Goal: Entertainment & Leisure: Consume media (video, audio)

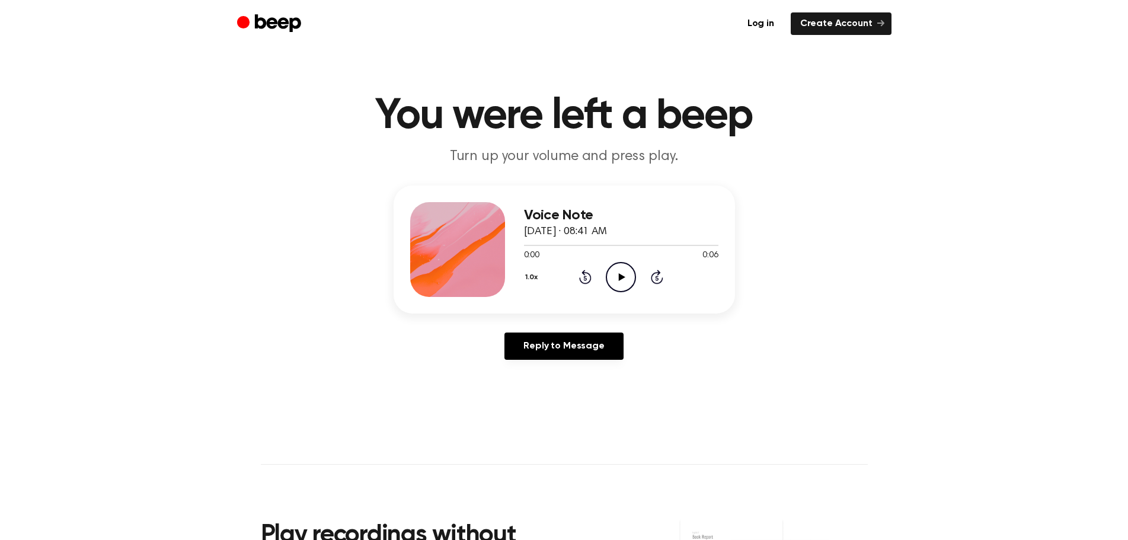
click at [622, 275] on icon at bounding box center [622, 277] width 7 height 8
click at [625, 276] on icon "Play Audio" at bounding box center [621, 277] width 30 height 30
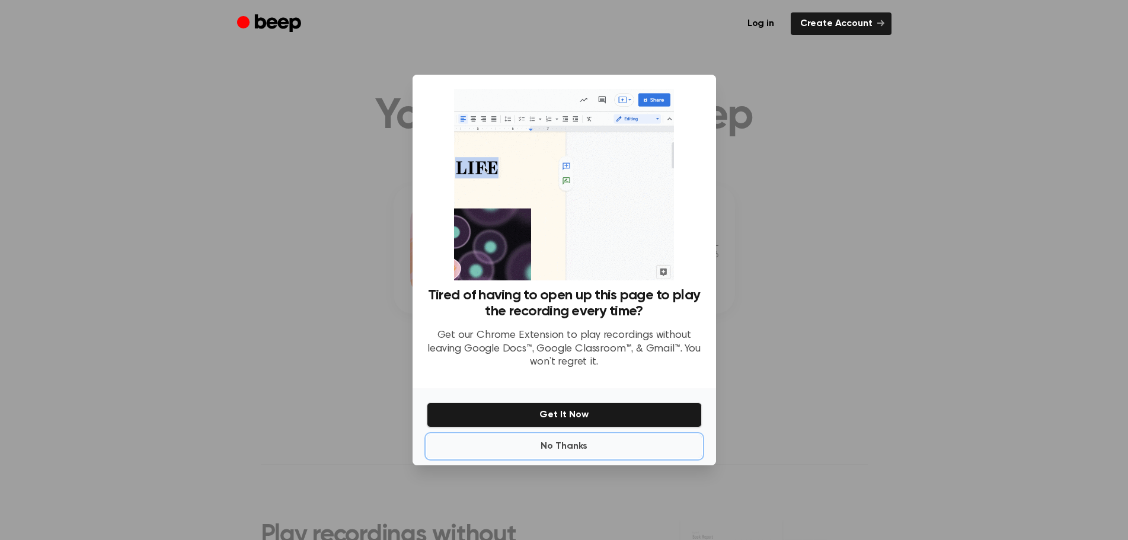
click at [544, 442] on button "No Thanks" at bounding box center [564, 446] width 275 height 24
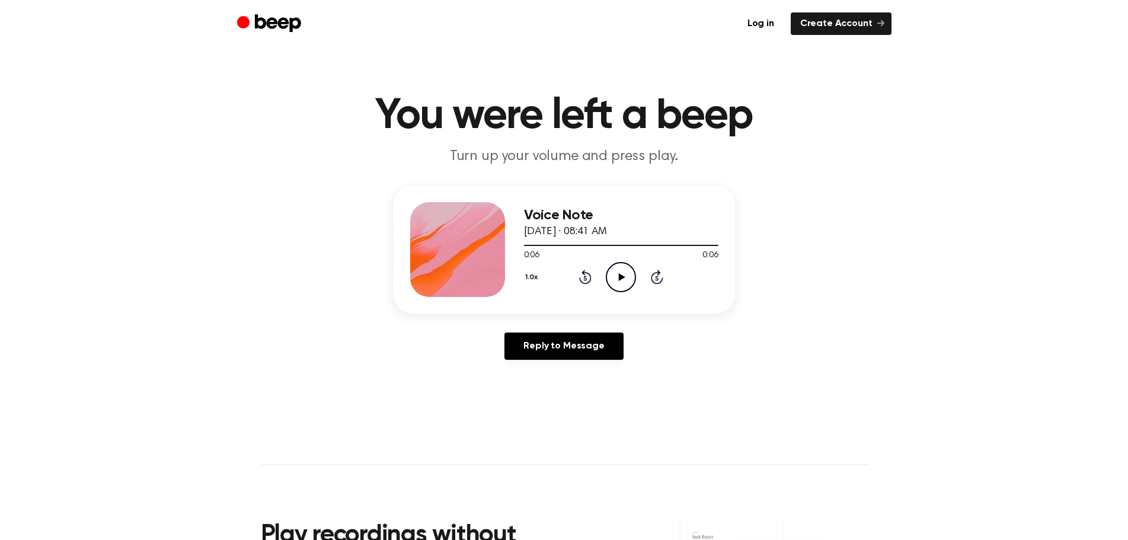
click at [619, 274] on icon at bounding box center [622, 277] width 7 height 8
click at [625, 276] on icon "Play Audio" at bounding box center [621, 277] width 30 height 30
click at [619, 271] on icon "Play Audio" at bounding box center [621, 277] width 30 height 30
click at [618, 275] on icon "Play Audio" at bounding box center [621, 277] width 30 height 30
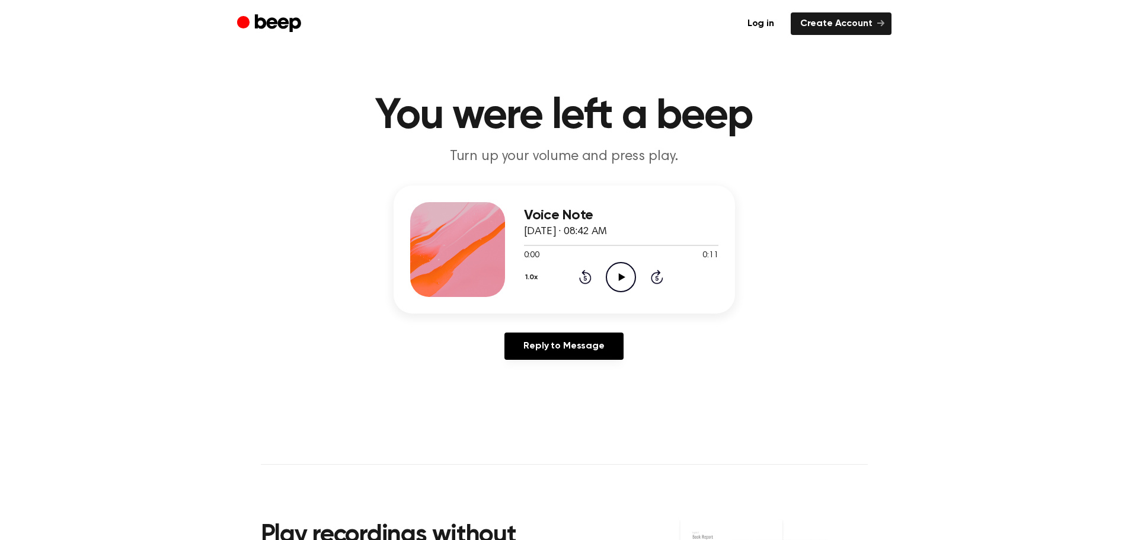
click at [623, 277] on icon at bounding box center [622, 277] width 7 height 8
click at [621, 273] on icon "Play Audio" at bounding box center [621, 277] width 30 height 30
click at [618, 275] on icon "Play Audio" at bounding box center [621, 277] width 30 height 30
click at [620, 274] on icon at bounding box center [622, 277] width 7 height 8
click at [620, 276] on icon at bounding box center [622, 277] width 7 height 8
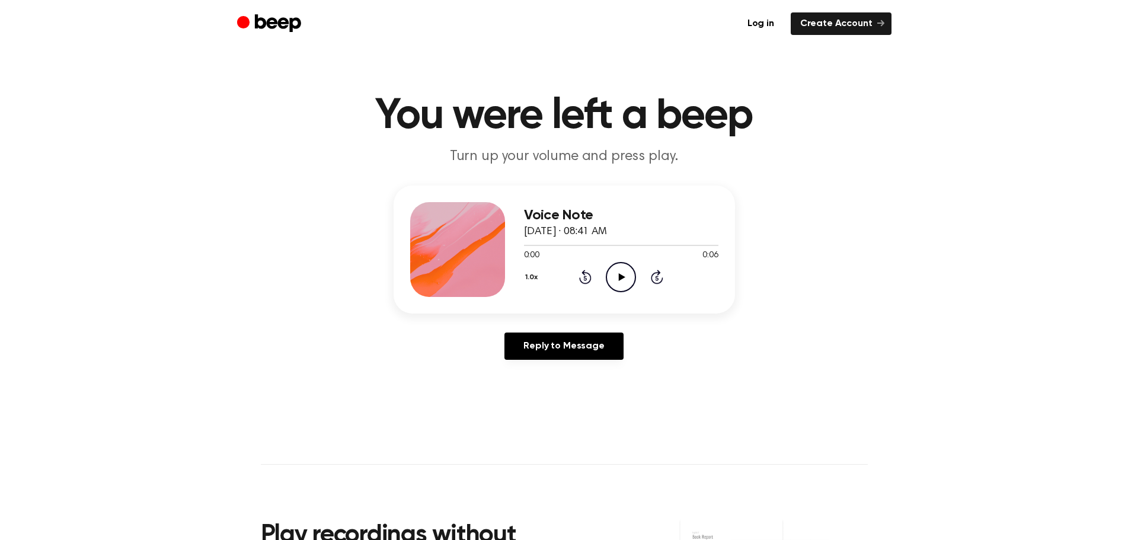
click at [624, 274] on icon "Play Audio" at bounding box center [621, 277] width 30 height 30
click at [622, 276] on icon at bounding box center [622, 277] width 7 height 8
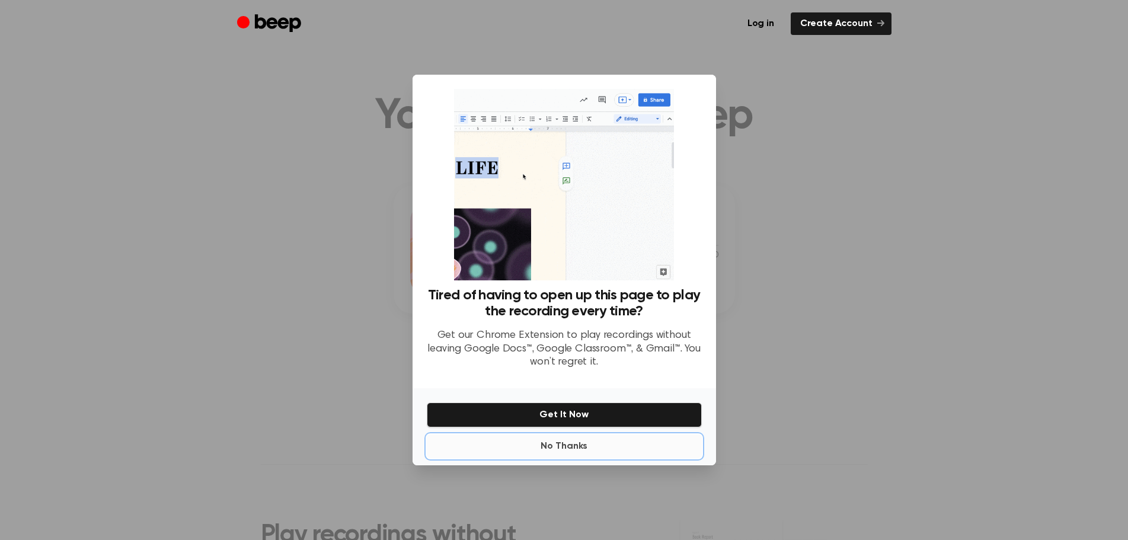
click at [570, 446] on button "No Thanks" at bounding box center [564, 446] width 275 height 24
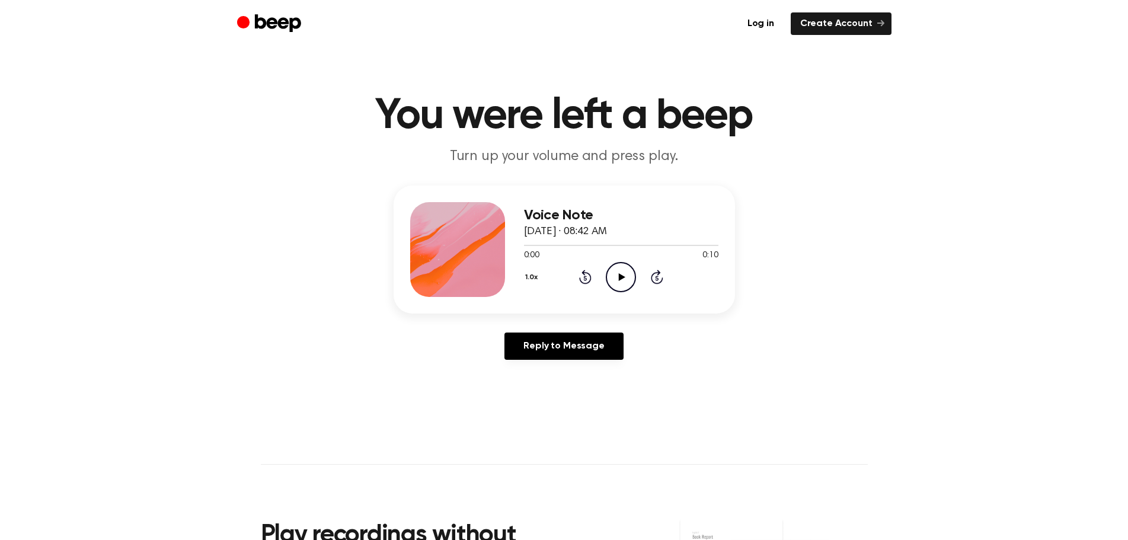
click at [618, 276] on icon "Play Audio" at bounding box center [621, 277] width 30 height 30
click at [623, 276] on icon at bounding box center [622, 277] width 7 height 8
click at [621, 276] on icon at bounding box center [622, 277] width 7 height 8
click at [623, 272] on icon "Play Audio" at bounding box center [621, 277] width 30 height 30
click at [621, 273] on icon "Play Audio" at bounding box center [621, 277] width 30 height 30
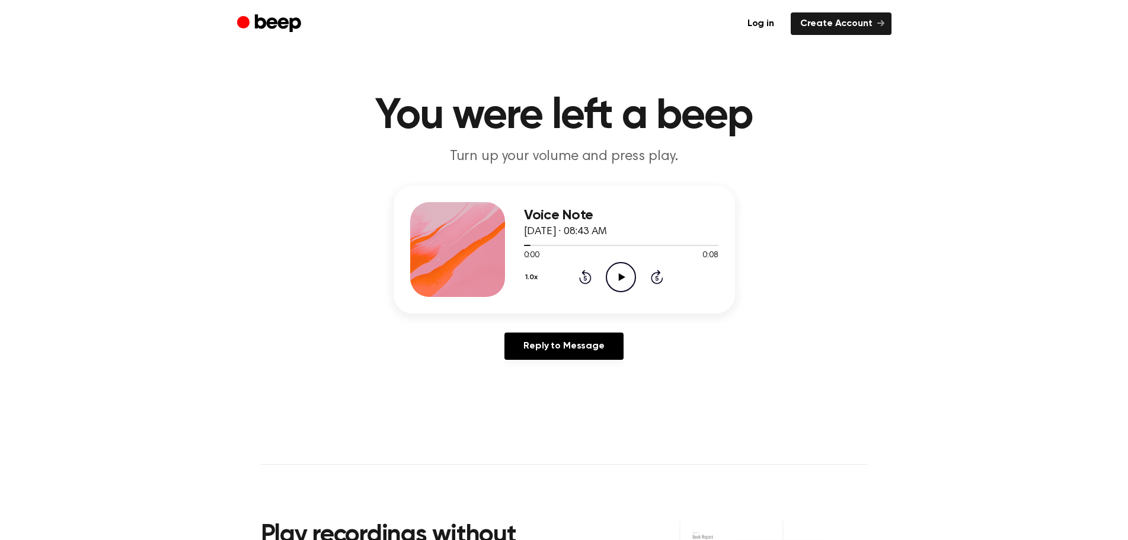
click at [622, 274] on icon "Play Audio" at bounding box center [621, 277] width 30 height 30
click at [622, 277] on icon at bounding box center [620, 277] width 5 height 8
click at [622, 276] on icon at bounding box center [622, 277] width 7 height 8
click at [619, 274] on icon at bounding box center [622, 277] width 7 height 8
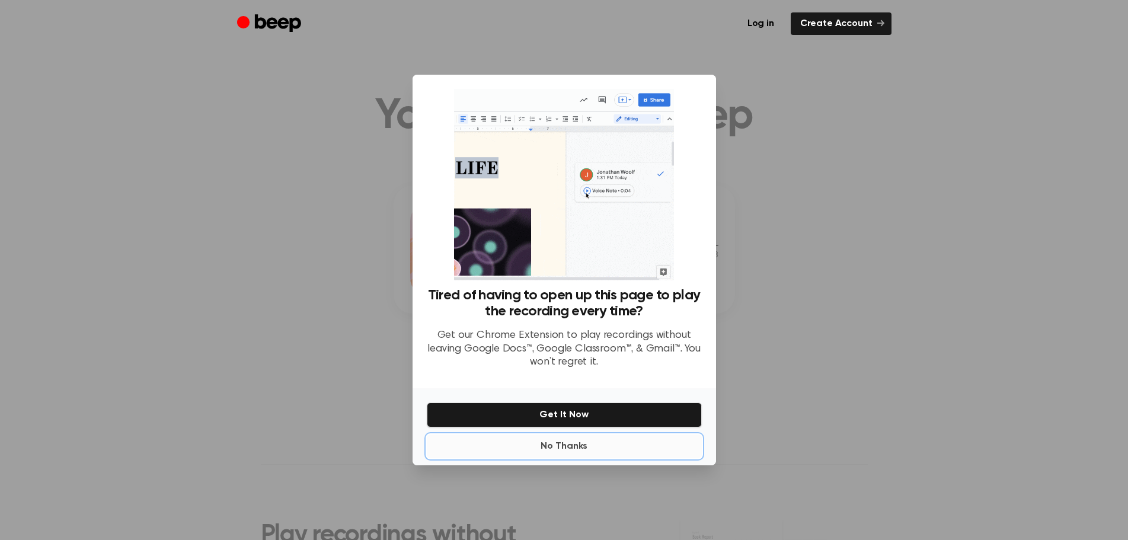
click at [568, 445] on button "No Thanks" at bounding box center [564, 446] width 275 height 24
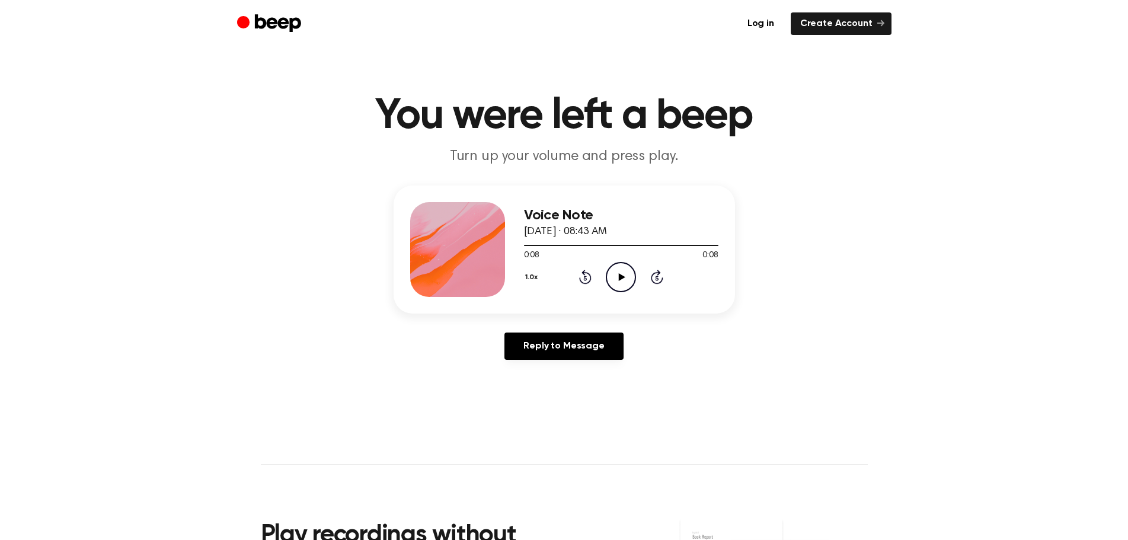
click at [623, 271] on icon "Play Audio" at bounding box center [621, 277] width 30 height 30
click at [620, 273] on icon "Play Audio" at bounding box center [621, 277] width 30 height 30
click at [618, 271] on icon "Play Audio" at bounding box center [621, 277] width 30 height 30
click at [620, 275] on icon at bounding box center [622, 277] width 7 height 8
drag, startPoint x: 314, startPoint y: 58, endPoint x: 337, endPoint y: 56, distance: 22.6
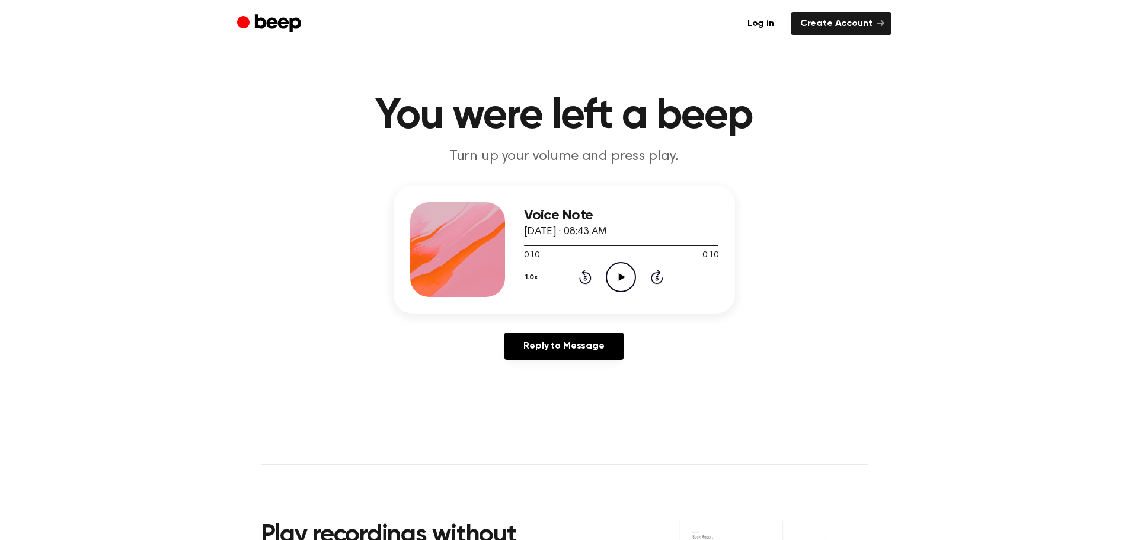
click at [312, 59] on main "You were left a beep Turn up your volume and press play. Voice Note August 10, …" at bounding box center [564, 365] width 1128 height 731
click at [623, 271] on icon "Play Audio" at bounding box center [621, 277] width 30 height 30
click at [654, 244] on div at bounding box center [621, 244] width 194 height 9
click at [636, 241] on div at bounding box center [621, 244] width 194 height 9
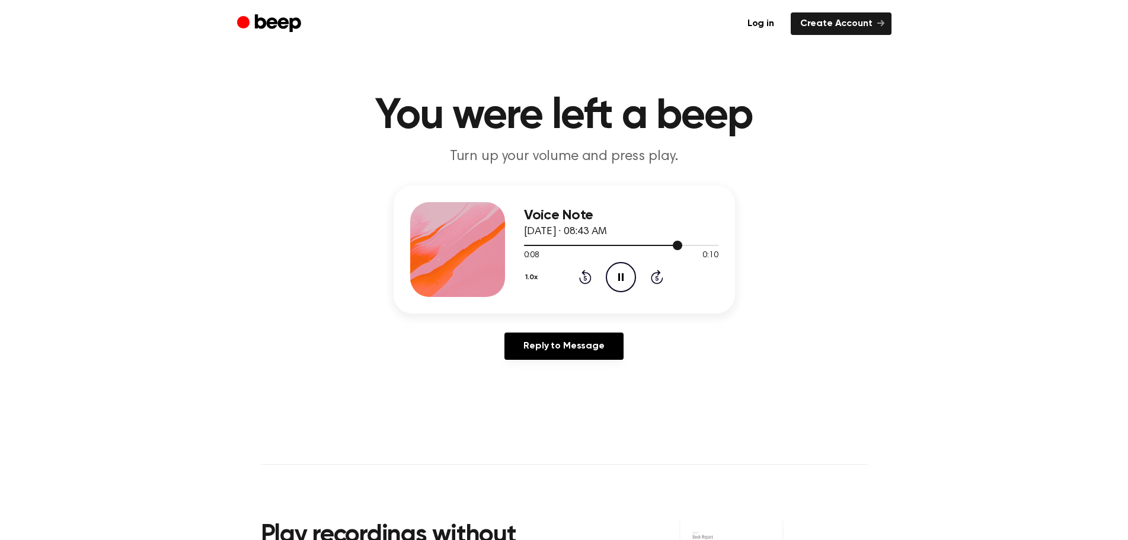
click at [621, 245] on div at bounding box center [603, 245] width 158 height 1
click at [621, 276] on icon at bounding box center [622, 277] width 7 height 8
click at [624, 275] on icon "Play Audio" at bounding box center [621, 277] width 30 height 30
click at [619, 272] on icon "Play Audio" at bounding box center [621, 277] width 30 height 30
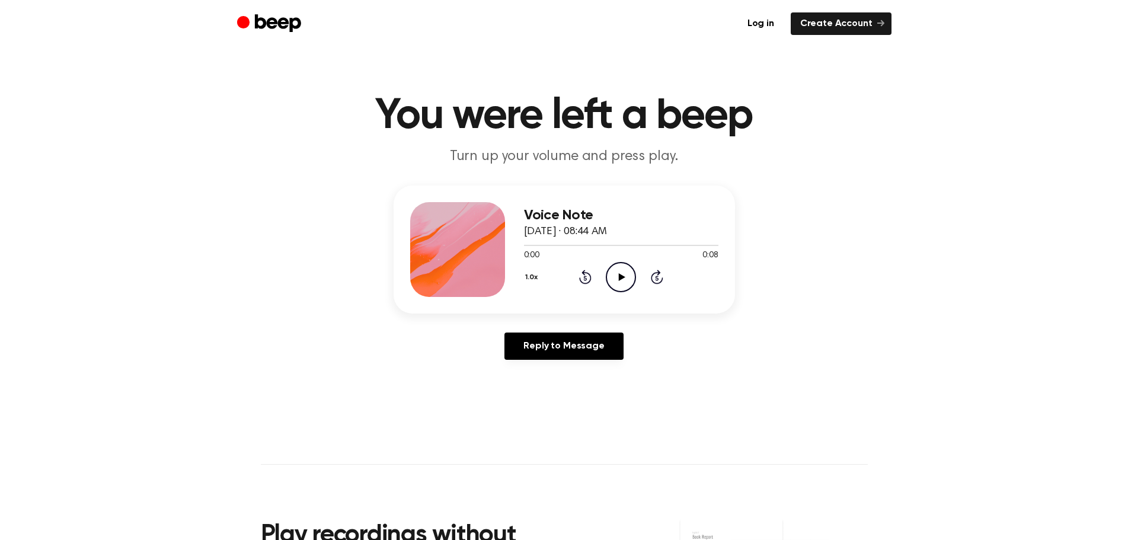
click at [623, 274] on icon "Play Audio" at bounding box center [621, 277] width 30 height 30
click at [619, 272] on icon "Play Audio" at bounding box center [621, 277] width 30 height 30
click at [620, 275] on icon at bounding box center [622, 277] width 7 height 8
click at [628, 279] on icon "Play Audio" at bounding box center [621, 277] width 30 height 30
click at [620, 274] on icon at bounding box center [622, 277] width 7 height 8
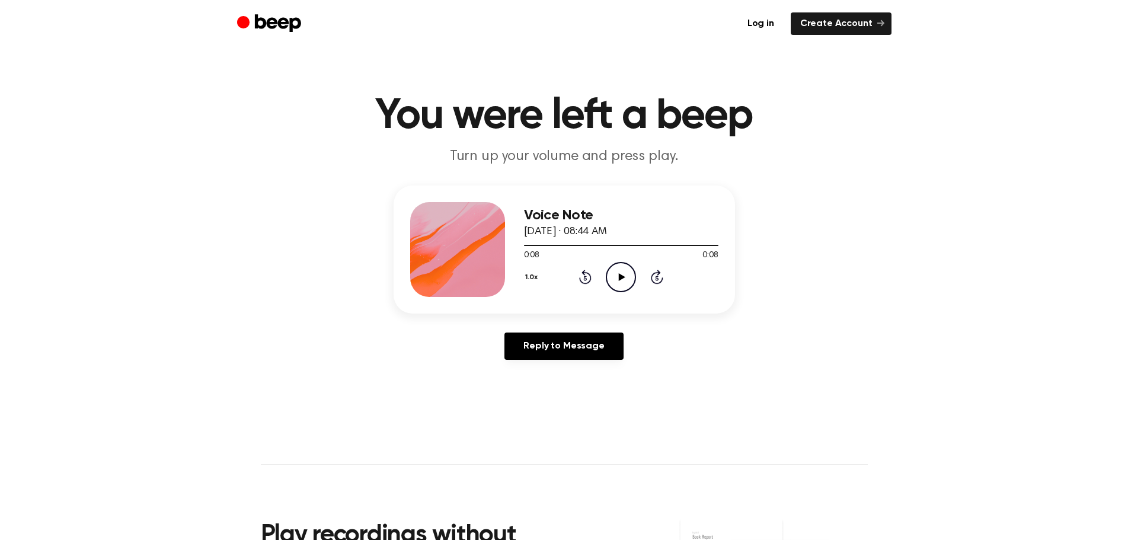
click at [622, 277] on icon at bounding box center [622, 277] width 7 height 8
click at [620, 276] on icon at bounding box center [622, 277] width 7 height 8
click at [622, 276] on icon at bounding box center [622, 277] width 7 height 8
click at [620, 271] on icon "Play Audio" at bounding box center [621, 277] width 30 height 30
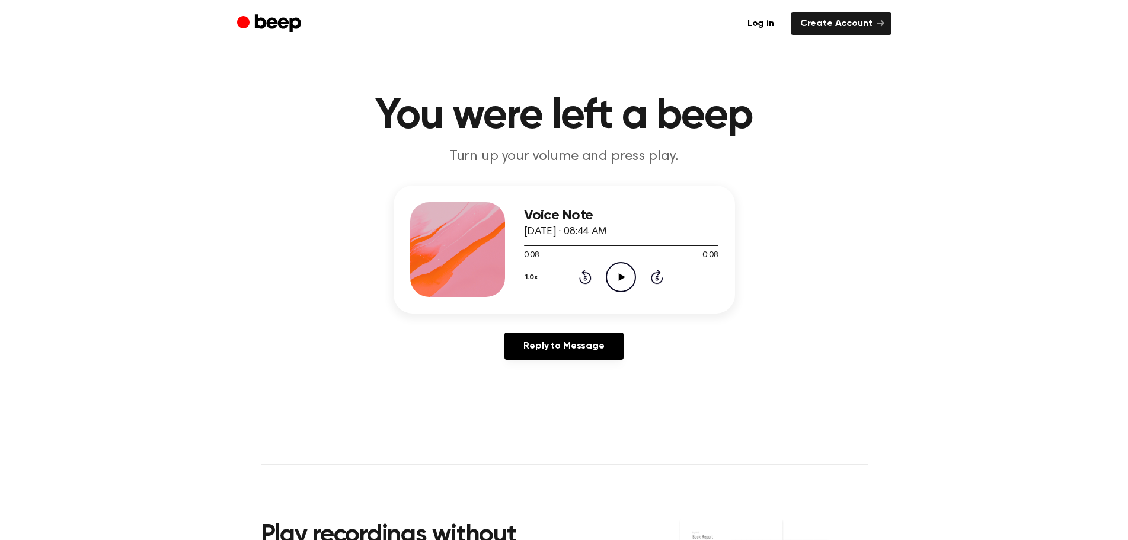
click at [618, 274] on icon "Play Audio" at bounding box center [621, 277] width 30 height 30
click at [619, 274] on icon at bounding box center [620, 277] width 5 height 8
click at [619, 274] on icon at bounding box center [622, 277] width 7 height 8
click at [621, 276] on icon at bounding box center [622, 277] width 7 height 8
click at [619, 276] on icon at bounding box center [622, 277] width 7 height 8
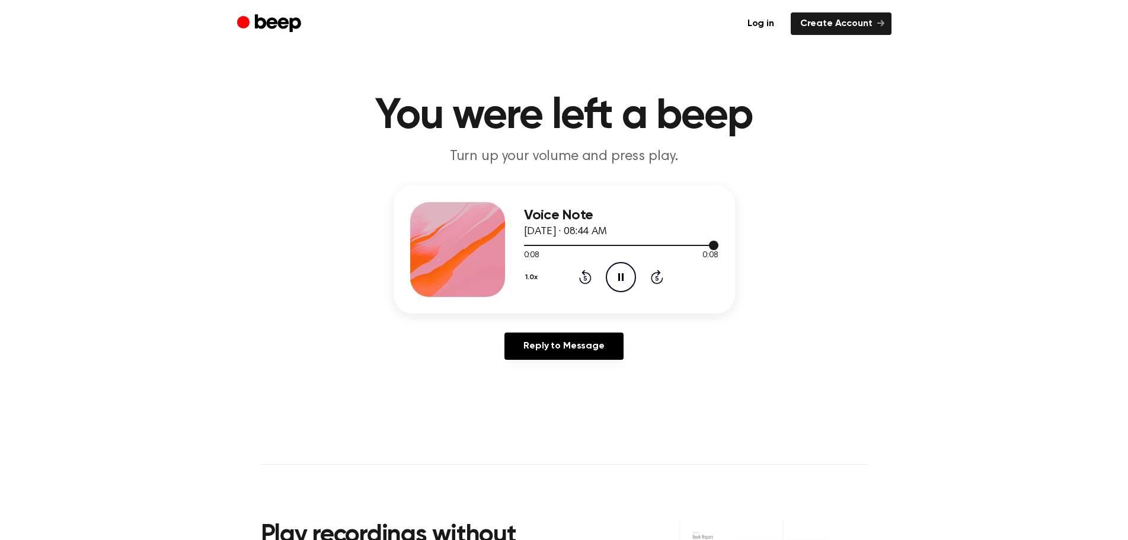
click at [670, 245] on div at bounding box center [621, 245] width 194 height 1
click at [623, 277] on icon at bounding box center [622, 277] width 7 height 8
click at [622, 244] on div at bounding box center [621, 244] width 194 height 9
click at [622, 274] on icon "Play Audio" at bounding box center [621, 277] width 30 height 30
click at [620, 276] on icon at bounding box center [622, 277] width 7 height 8
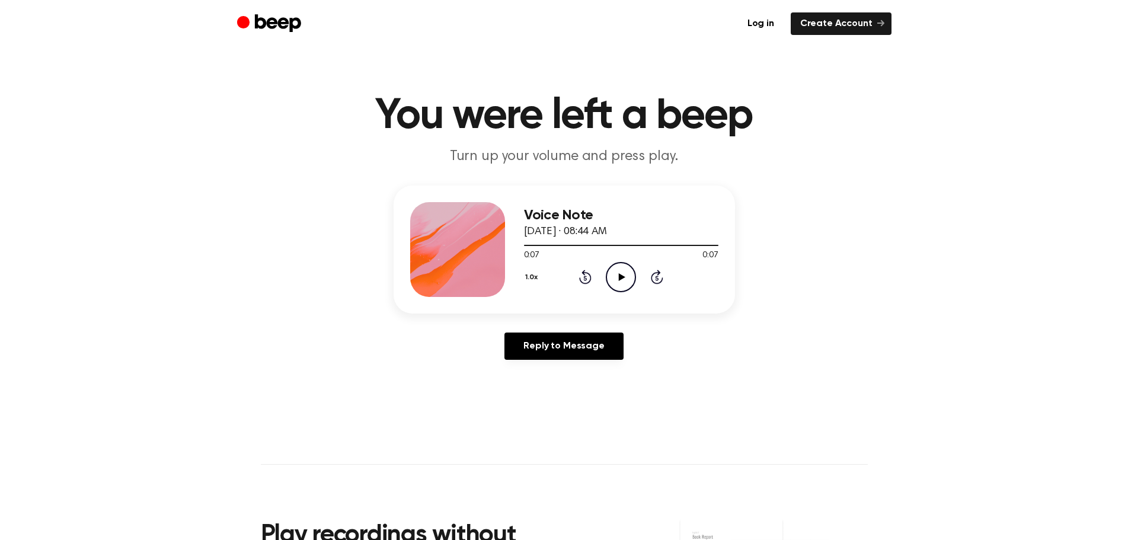
click at [616, 274] on icon "Play Audio" at bounding box center [621, 277] width 30 height 30
click at [619, 274] on icon at bounding box center [622, 277] width 7 height 8
click at [625, 276] on icon at bounding box center [622, 277] width 7 height 8
click at [625, 277] on icon "Pause Audio" at bounding box center [621, 277] width 30 height 30
click at [627, 277] on icon "Play Audio" at bounding box center [621, 277] width 30 height 30
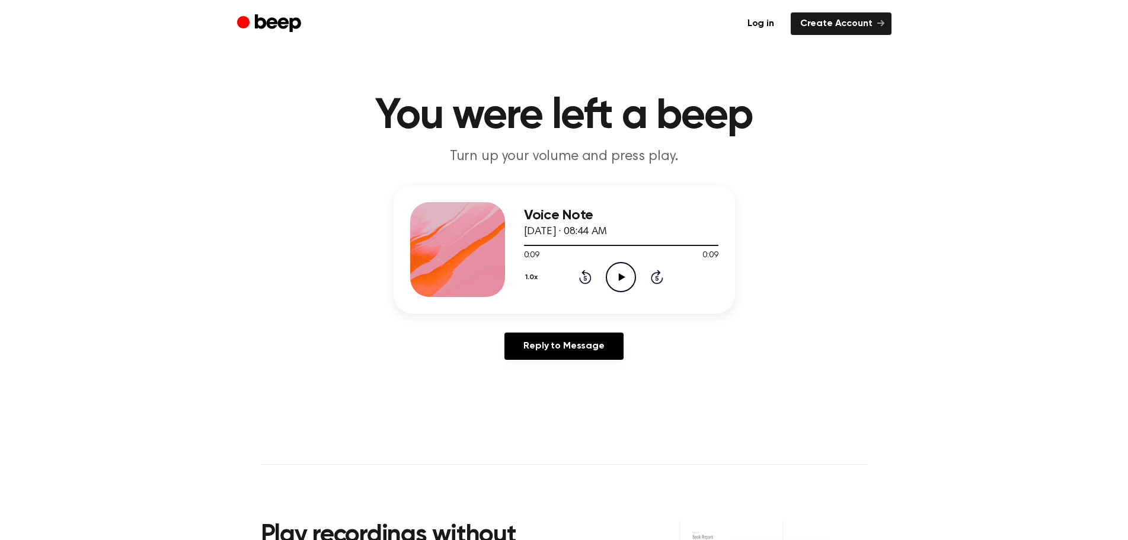
click at [623, 277] on icon at bounding box center [622, 277] width 7 height 8
click at [629, 245] on div at bounding box center [621, 245] width 194 height 1
click at [624, 272] on icon "Play Audio" at bounding box center [621, 277] width 30 height 30
click at [624, 245] on div at bounding box center [621, 245] width 194 height 1
click at [613, 245] on div at bounding box center [574, 245] width 100 height 1
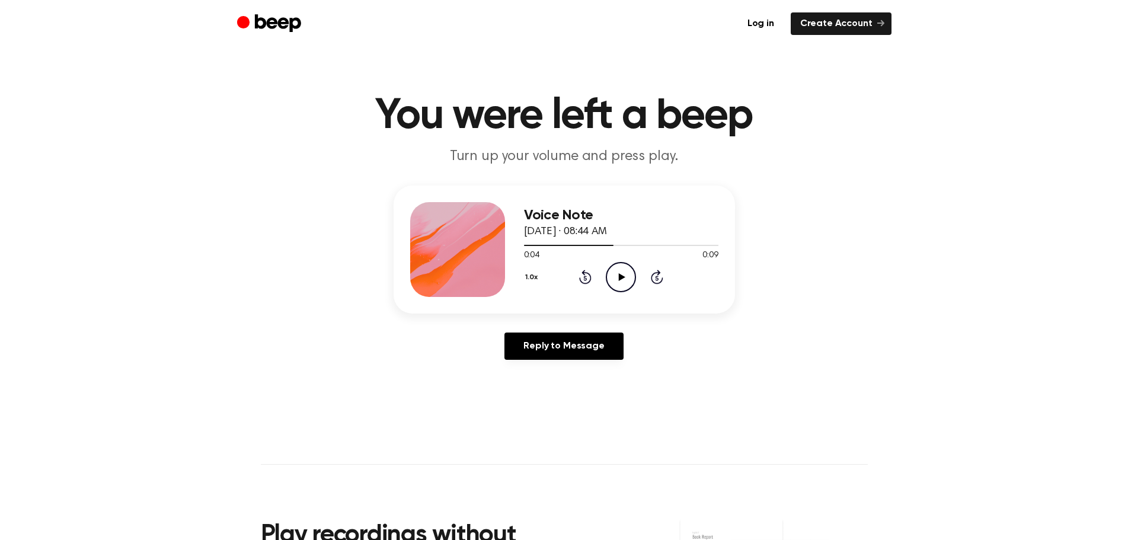
click at [616, 269] on icon "Play Audio" at bounding box center [621, 277] width 30 height 30
click at [624, 280] on icon "Play Audio" at bounding box center [621, 277] width 30 height 30
click at [619, 273] on icon "Play Audio" at bounding box center [621, 277] width 30 height 30
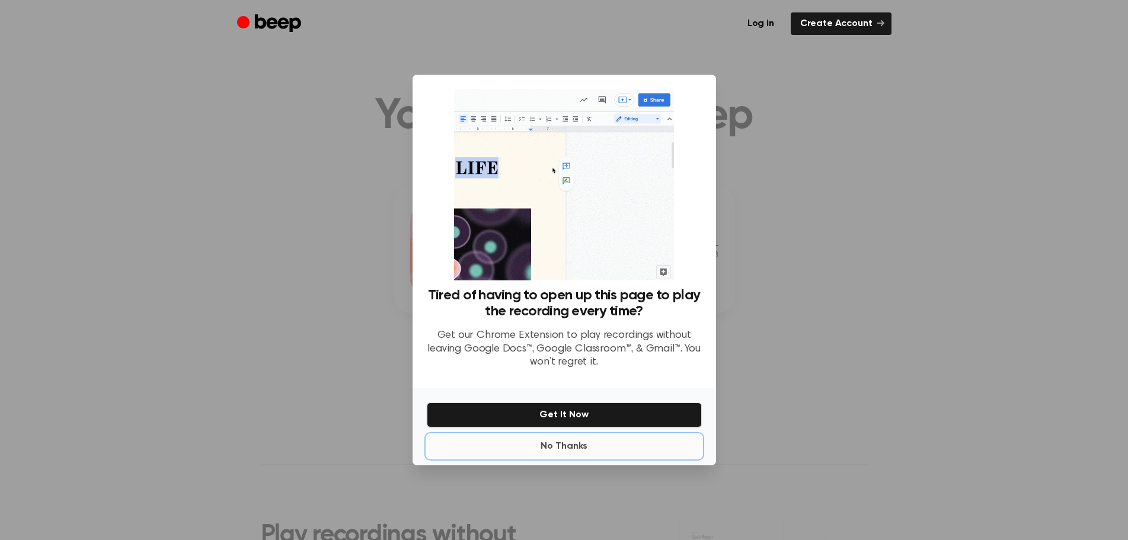
click at [582, 443] on button "No Thanks" at bounding box center [564, 446] width 275 height 24
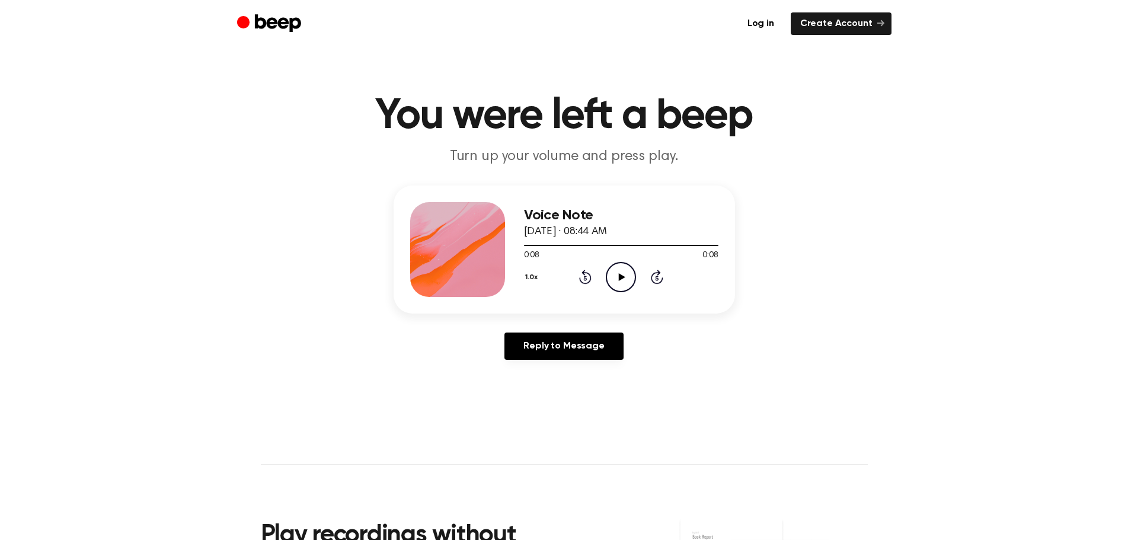
click at [619, 279] on icon at bounding box center [622, 277] width 7 height 8
click at [618, 276] on icon "Play Audio" at bounding box center [621, 277] width 30 height 30
click at [622, 275] on icon at bounding box center [622, 277] width 7 height 8
click at [623, 278] on icon "Play Audio" at bounding box center [621, 277] width 30 height 30
click at [619, 277] on icon at bounding box center [622, 277] width 7 height 8
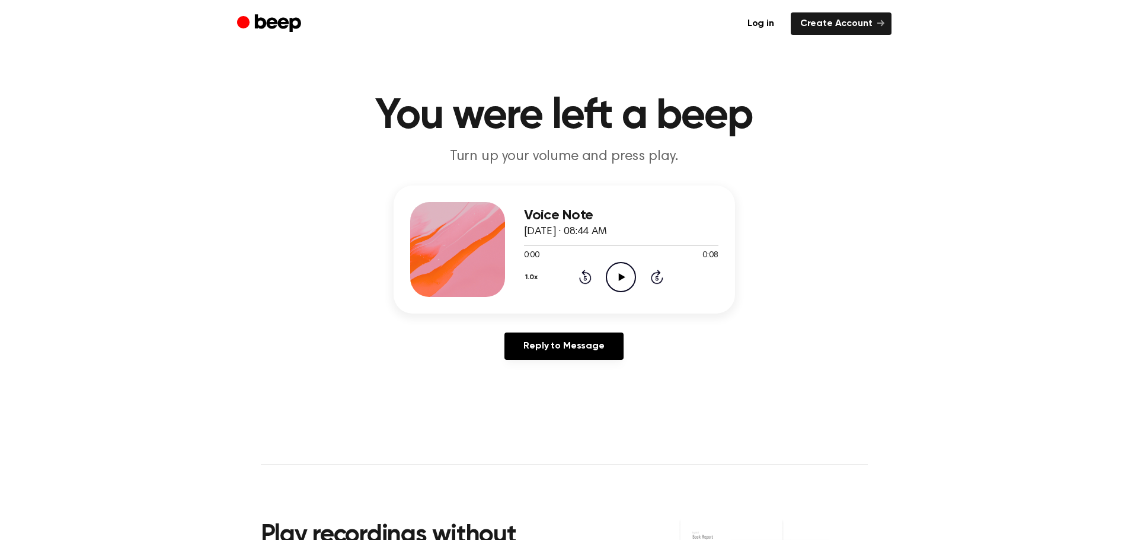
click at [622, 274] on icon "Play Audio" at bounding box center [621, 277] width 30 height 30
click at [620, 276] on icon at bounding box center [622, 277] width 7 height 8
click at [618, 275] on icon "Play Audio" at bounding box center [621, 277] width 30 height 30
click at [624, 272] on icon "Play Audio" at bounding box center [621, 277] width 30 height 30
click at [621, 273] on icon "Play Audio" at bounding box center [621, 277] width 30 height 30
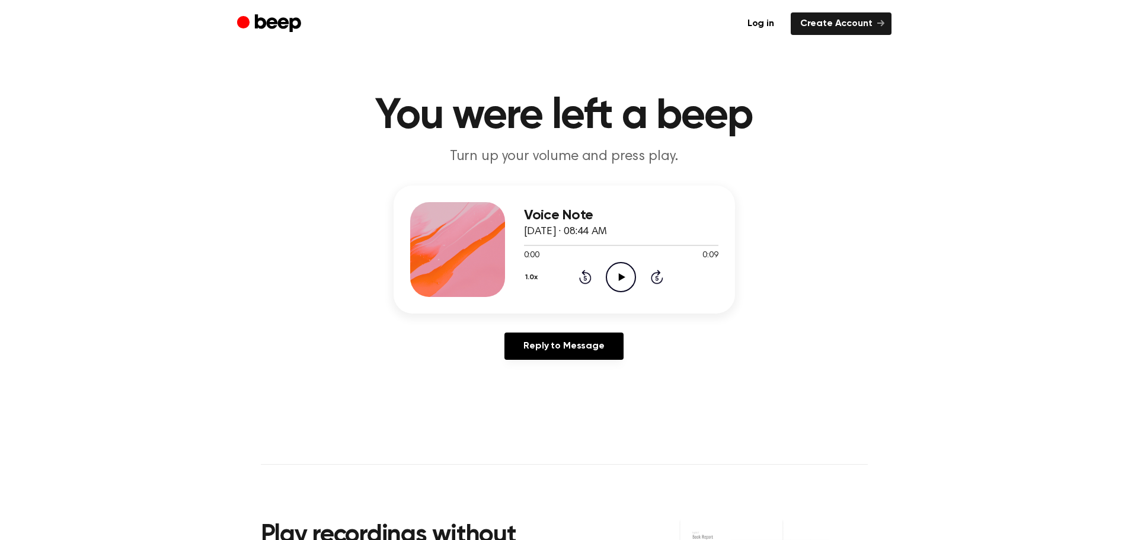
click at [623, 275] on icon "Play Audio" at bounding box center [621, 277] width 30 height 30
